Goal: Communication & Community: Share content

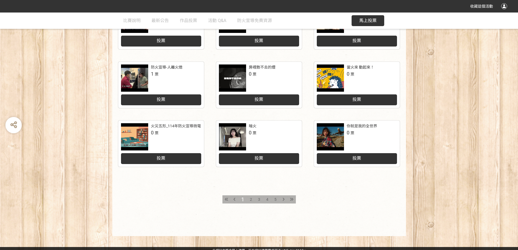
scroll to position [223, 0]
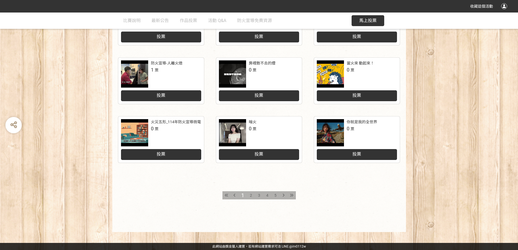
click at [276, 196] on span "5" at bounding box center [275, 195] width 2 height 4
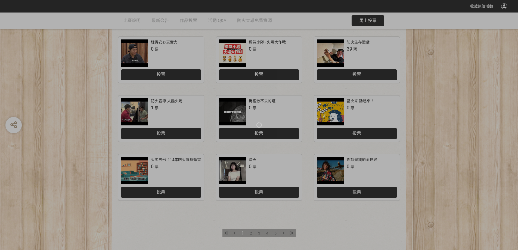
scroll to position [223, 0]
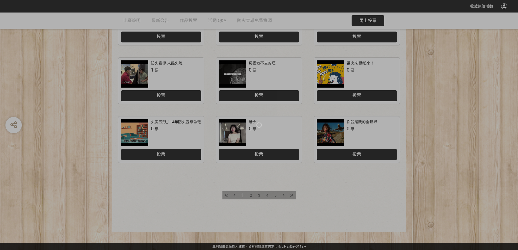
click at [276, 195] on div at bounding box center [259, 125] width 518 height 250
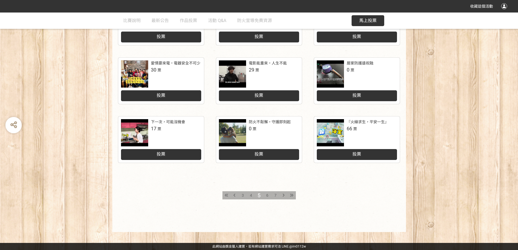
click at [360, 154] on span "投票" at bounding box center [356, 153] width 9 height 5
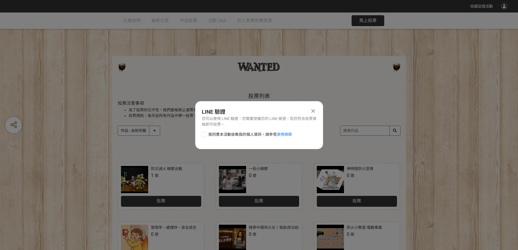
scroll to position [0, 0]
click at [206, 135] on div at bounding box center [204, 134] width 5 height 5
checkbox input "true"
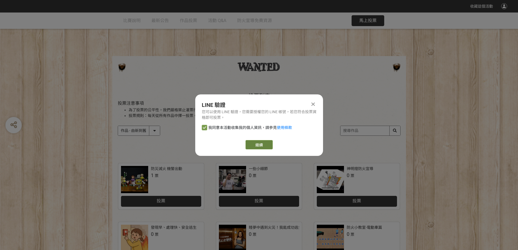
click at [252, 142] on link "繼續" at bounding box center [258, 144] width 27 height 9
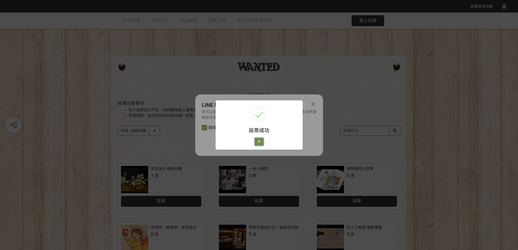
click at [260, 141] on button "好" at bounding box center [259, 142] width 9 height 8
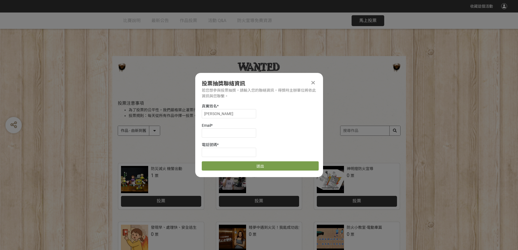
click at [314, 83] on icon at bounding box center [313, 82] width 4 height 5
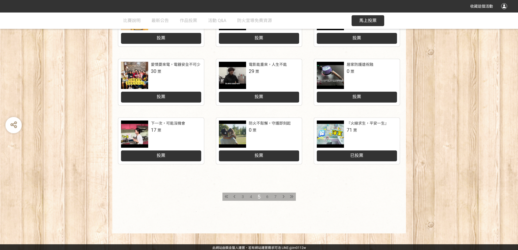
scroll to position [223, 0]
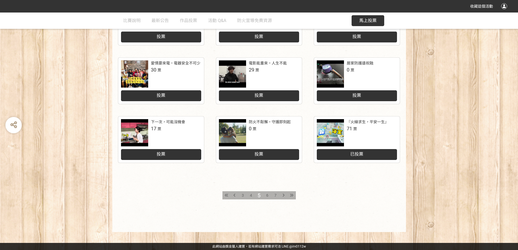
click at [356, 154] on span "已投票" at bounding box center [356, 153] width 13 height 5
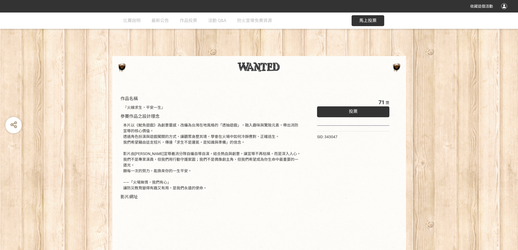
click at [346, 110] on div "投票" at bounding box center [353, 111] width 73 height 11
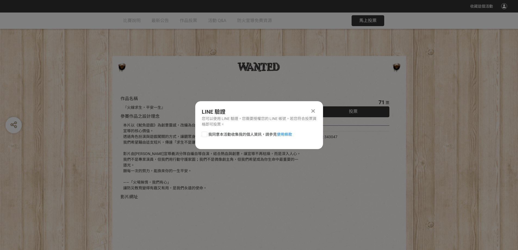
click at [248, 133] on span "我同意本活動收集我的個人資訊，請參見 使用條款" at bounding box center [250, 135] width 84 height 6
click at [206, 133] on input "我同意本活動收集我的個人資訊，請參見 使用條款" at bounding box center [204, 134] width 4 height 4
checkbox input "false"
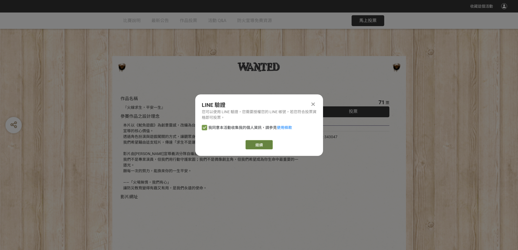
click at [257, 142] on button "繼續" at bounding box center [258, 144] width 27 height 9
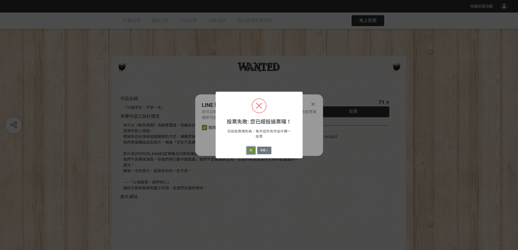
click at [252, 150] on button "好" at bounding box center [251, 151] width 9 height 8
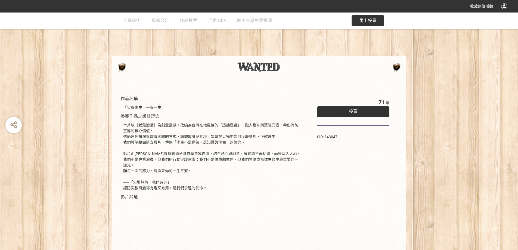
click at [199, 67] on div at bounding box center [259, 66] width 283 height 11
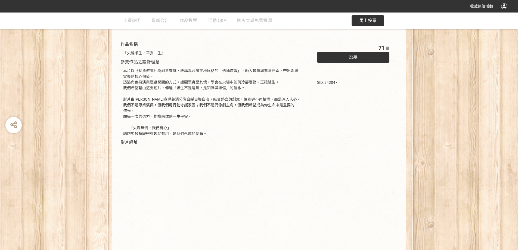
scroll to position [27, 0]
